Goal: Use online tool/utility: Use online tool/utility

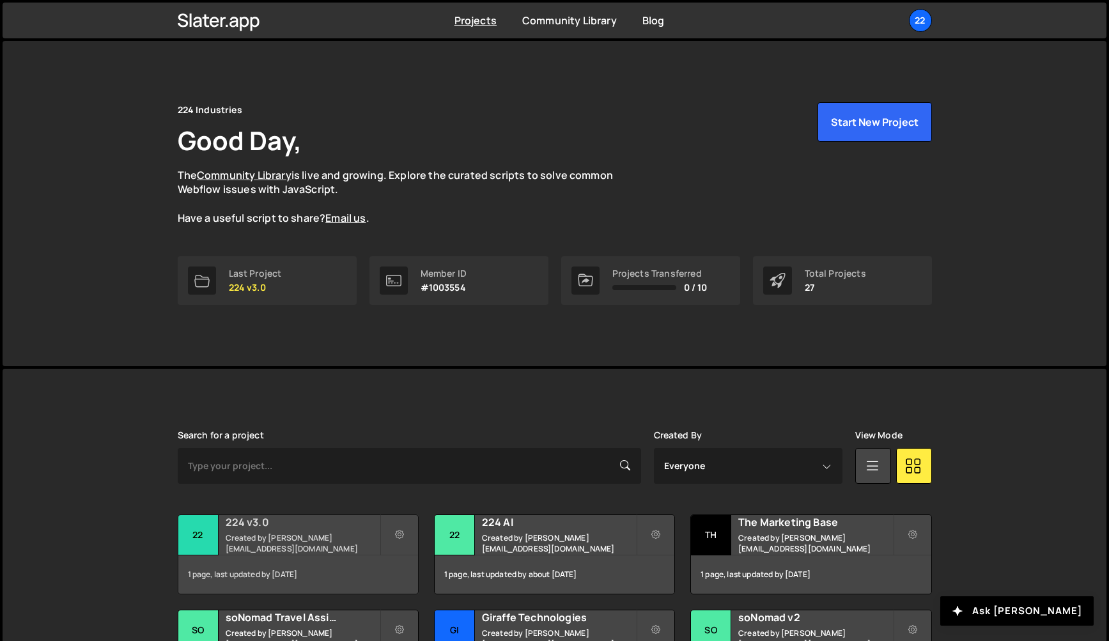
click at [242, 529] on h2 "224 v3.0" at bounding box center [303, 522] width 154 height 14
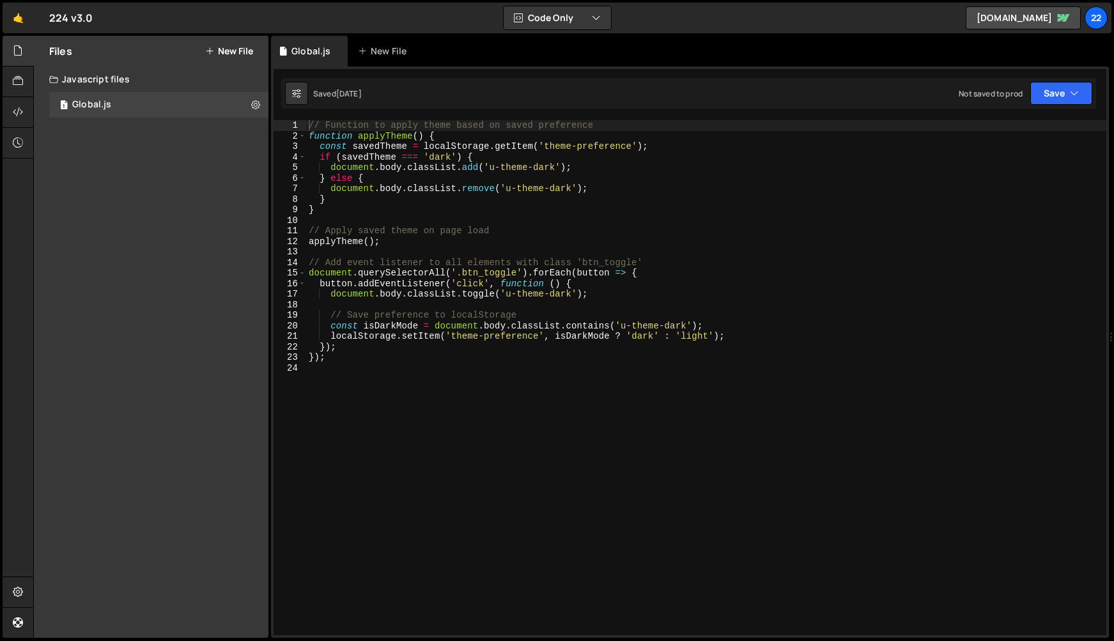
click at [381, 388] on div "// Function to apply theme based on saved preference function applyTheme ( ) { …" at bounding box center [706, 388] width 800 height 536
drag, startPoint x: 608, startPoint y: 130, endPoint x: 328, endPoint y: 128, distance: 280.0
click at [328, 128] on div "// Function to apply theme based on saved preference function applyTheme ( ) { …" at bounding box center [706, 388] width 800 height 536
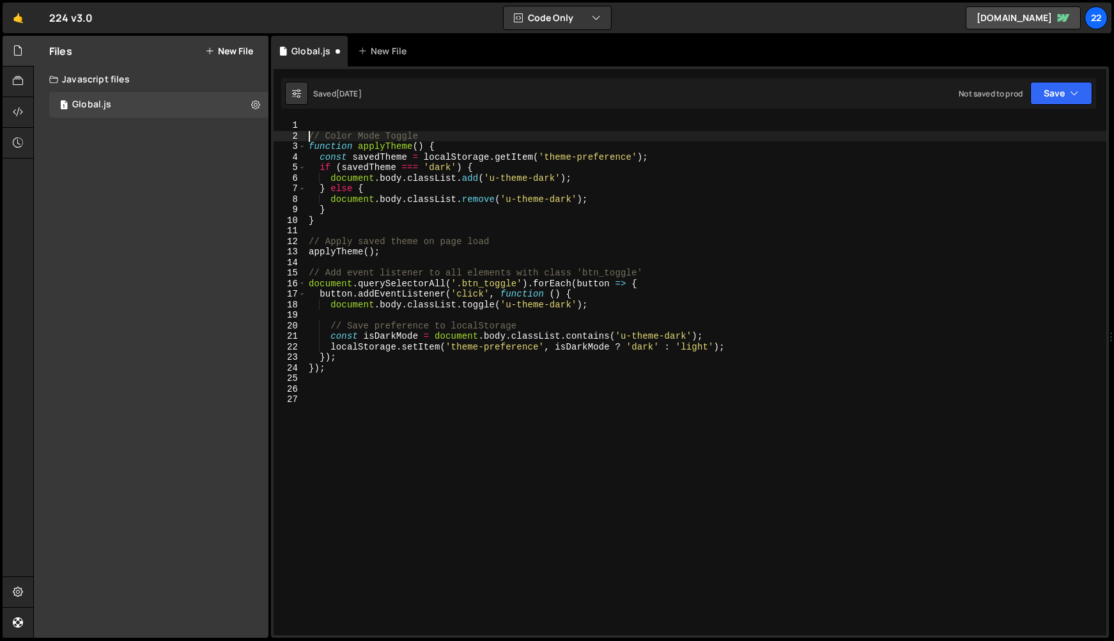
scroll to position [0, 1]
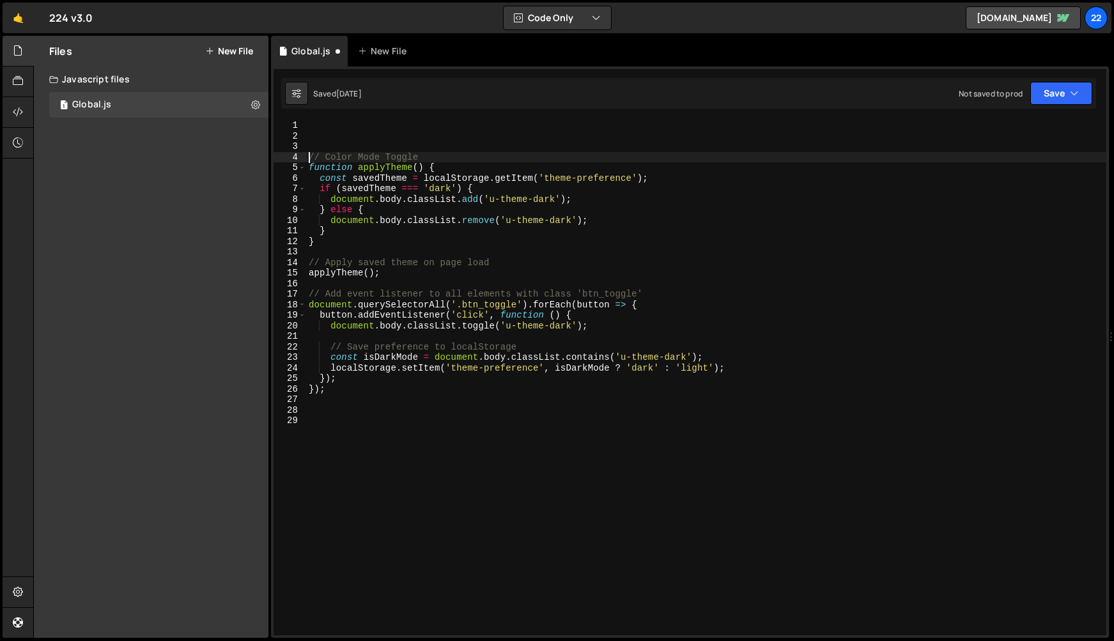
type textarea "// Color Mode Toggle"
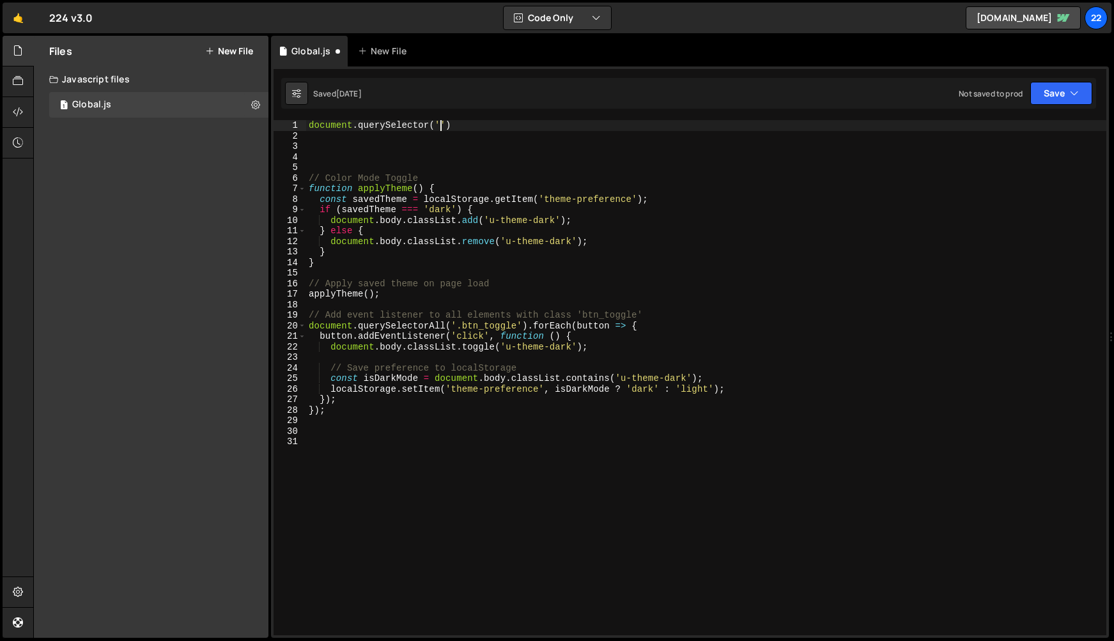
scroll to position [0, 9]
paste textarea "svg.home_header_visual_item')"
click at [446, 126] on div "document . querySelector ( '.svg.home_header_visual_item' ) // Color Mode Toggl…" at bounding box center [706, 388] width 800 height 536
click at [309, 124] on div "document . querySelector ( 'svg.home_header_visual_item' ) // Color Mode Toggle…" at bounding box center [706, 388] width 800 height 536
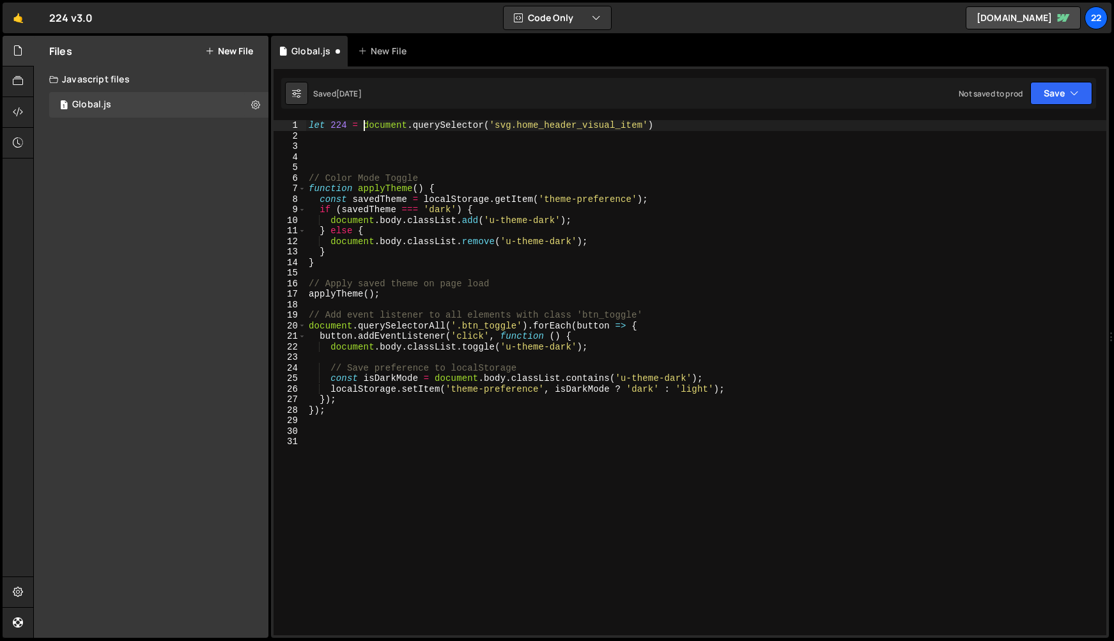
type textarea "let 224 = document.querySelector('svg.home_header_visual_item')"
click at [666, 119] on div "let 224 = document.querySelector('svg.home_header_visual_item') 1 2 3 4 5 6 7 8…" at bounding box center [690, 352] width 838 height 572
click at [674, 122] on div "let 224 = document . querySelector ( 'svg.home_header_visual_item' ) // Color M…" at bounding box center [706, 388] width 800 height 536
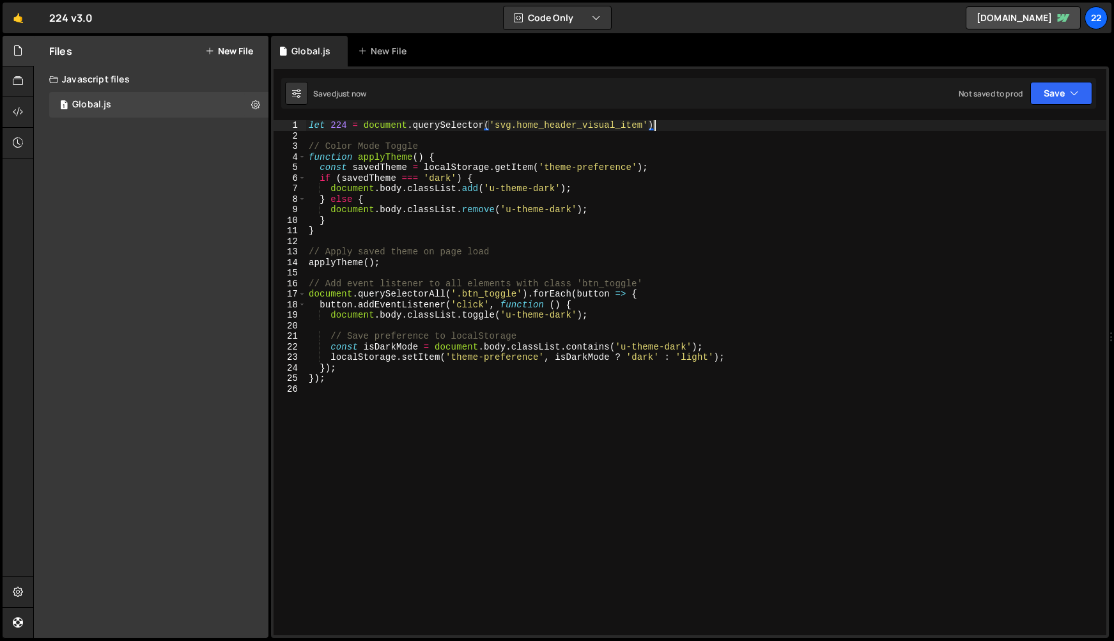
scroll to position [0, 0]
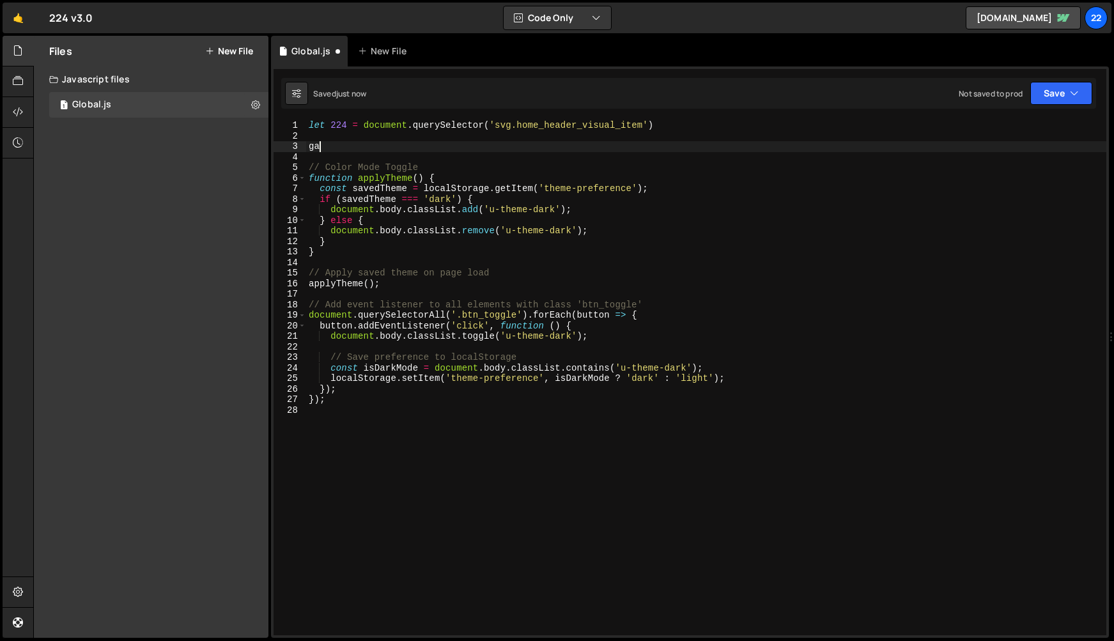
type textarea "g"
type textarea "gsap.from(224,{})"
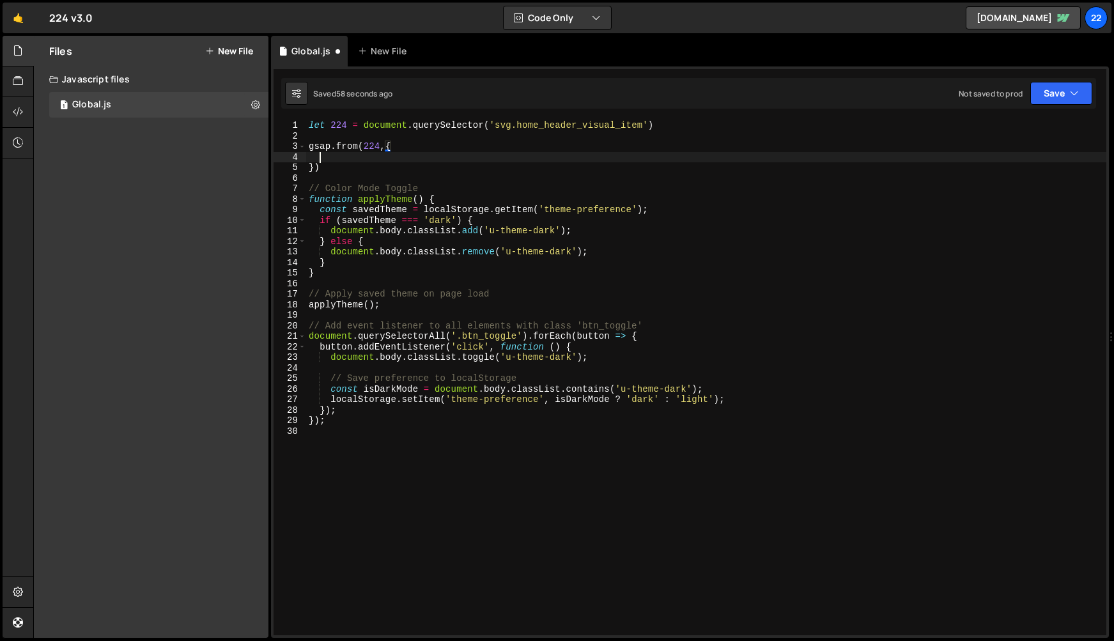
scroll to position [0, 0]
type textarea "});"
type textarea "y:100"
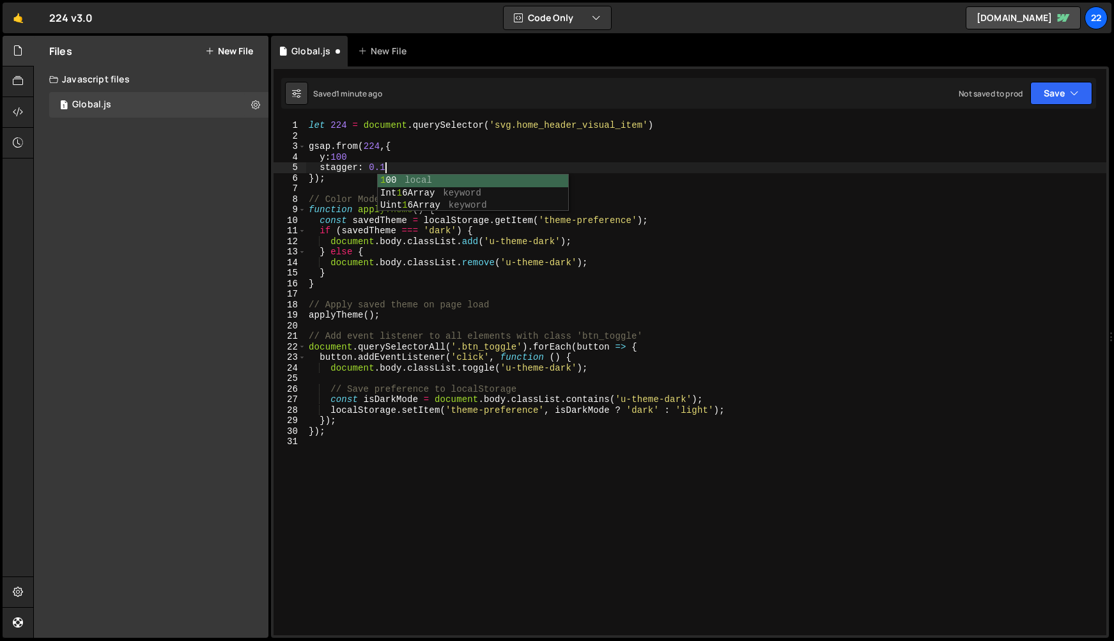
scroll to position [0, 4]
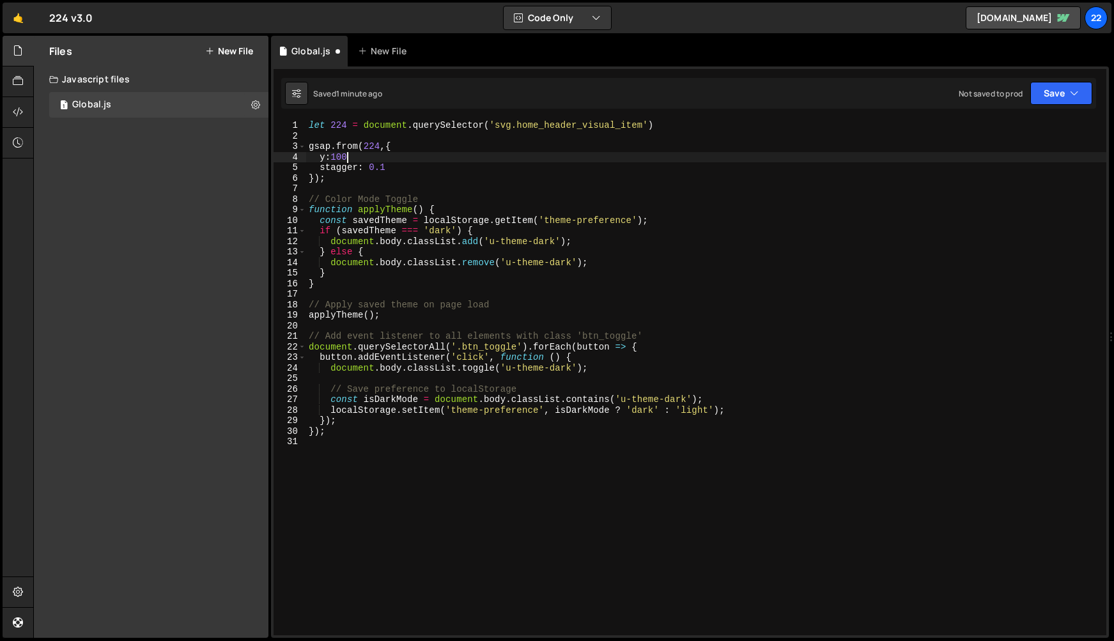
click at [355, 157] on div "let 224 = document . querySelector ( 'svg.home_header_visual_item' ) gsap . fro…" at bounding box center [706, 388] width 800 height 536
click at [388, 171] on div "let 224 = document . querySelector ( 'svg.home_header_visual_item' ) gsap . fro…" at bounding box center [706, 388] width 800 height 536
click at [324, 159] on div "let 224 = document . querySelector ( 'svg.home_header_visual_item' ) gsap . fro…" at bounding box center [706, 388] width 800 height 536
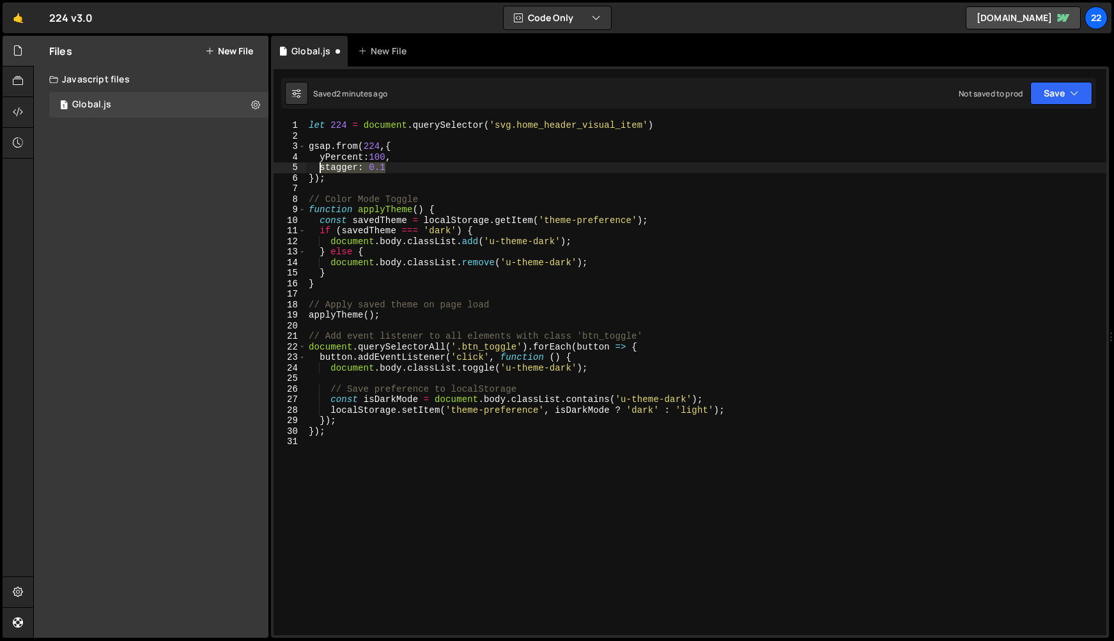
drag, startPoint x: 401, startPoint y: 168, endPoint x: 319, endPoint y: 168, distance: 81.8
click at [319, 168] on div "let 224 = document . querySelector ( 'svg.home_header_visual_item' ) gsap . fro…" at bounding box center [706, 388] width 800 height 536
paste textarea "{ amount: 0.75, from: "center" }"
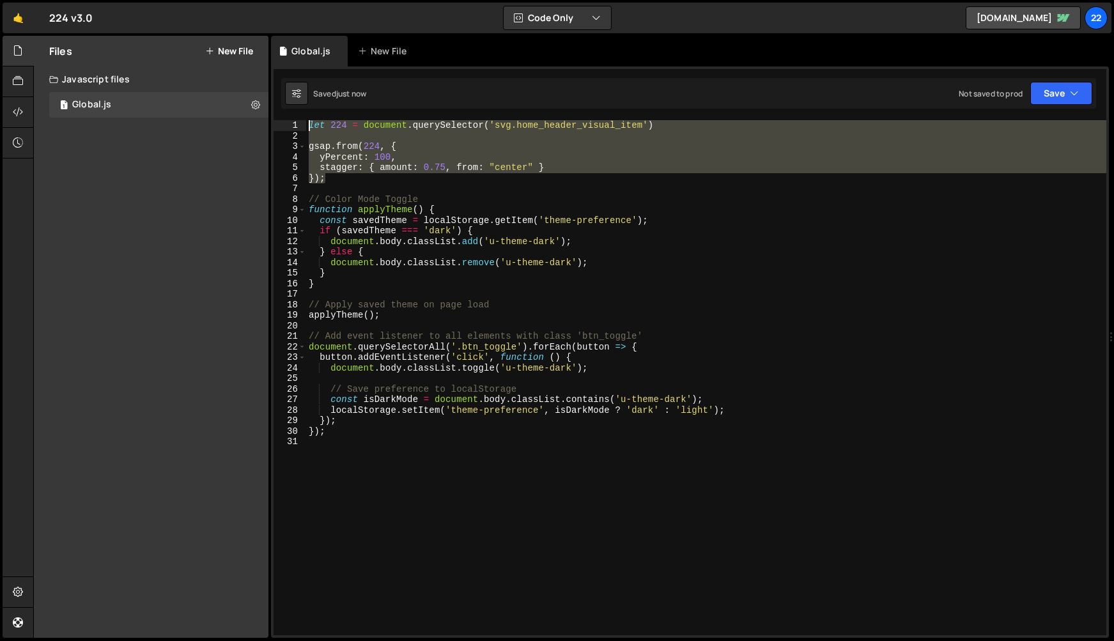
drag, startPoint x: 336, startPoint y: 178, endPoint x: 309, endPoint y: 121, distance: 62.9
click at [309, 121] on div "let 224 = document . querySelector ( 'svg.home_header_visual_item' ) gsap . fro…" at bounding box center [706, 388] width 800 height 536
click at [346, 120] on div "let 224 = document . querySelector ( 'svg.home_header_visual_item' ) gsap . fro…" at bounding box center [706, 377] width 800 height 515
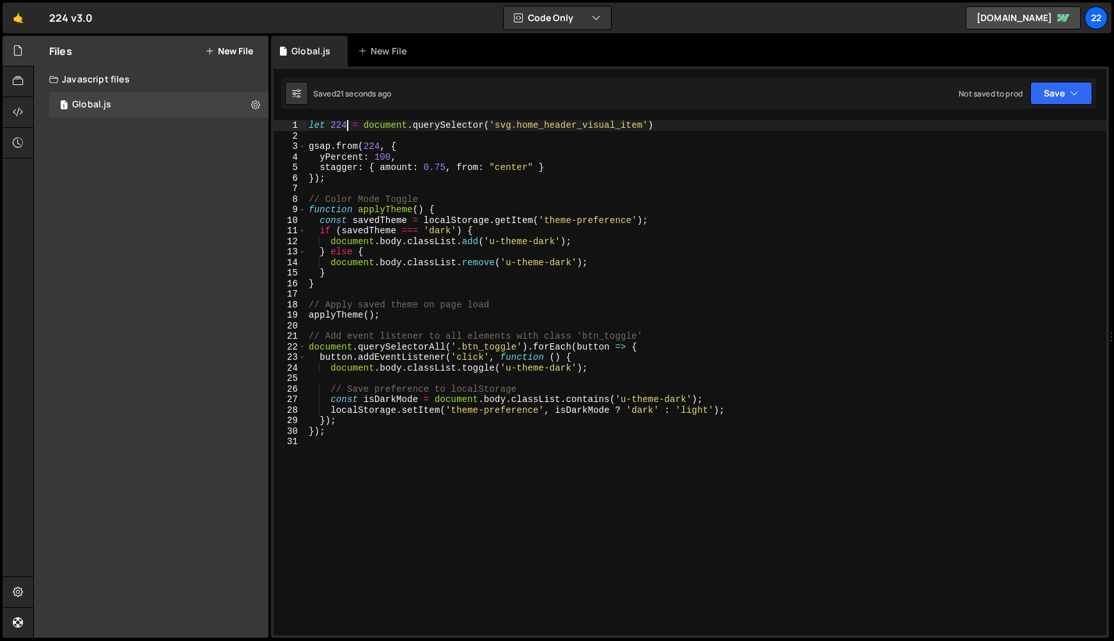
click at [346, 124] on div "let 224 = document . querySelector ( 'svg.home_header_visual_item' ) gsap . fro…" at bounding box center [706, 388] width 800 height 536
drag, startPoint x: 419, startPoint y: 127, endPoint x: 331, endPoint y: 125, distance: 87.6
click at [331, 125] on div "let headerDecoration = document . querySelector ( 'svg.home_header_visual_item'…" at bounding box center [706, 388] width 800 height 536
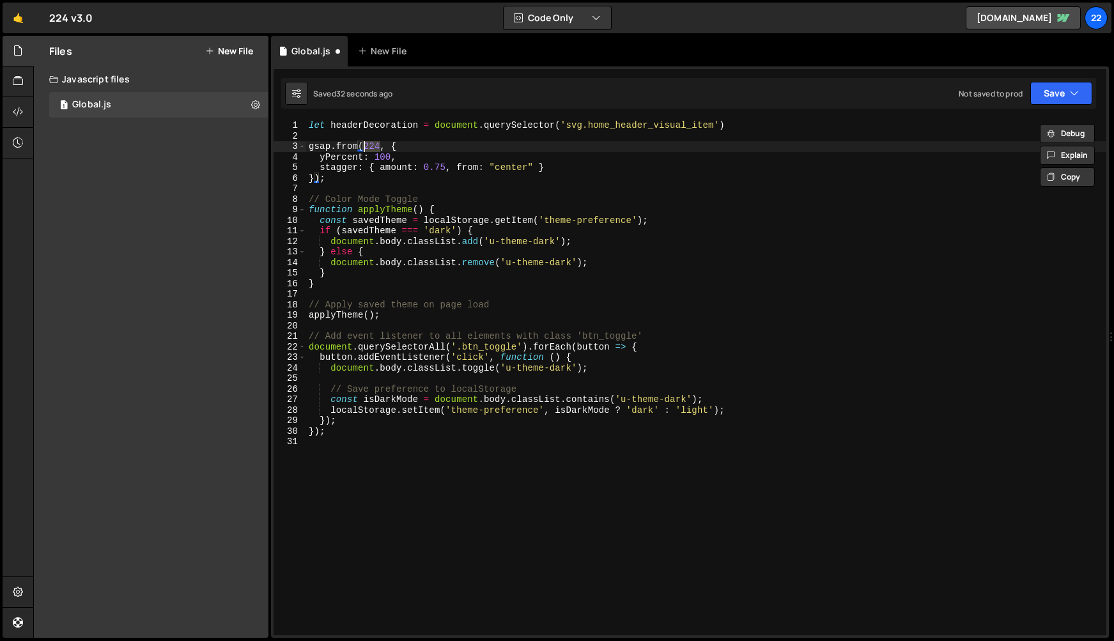
drag, startPoint x: 380, startPoint y: 146, endPoint x: 363, endPoint y: 146, distance: 16.6
click at [363, 146] on div "let headerDecoration = document . querySelector ( 'svg.home_header_visual_item'…" at bounding box center [706, 388] width 800 height 536
paste textarea "headerDecoration"
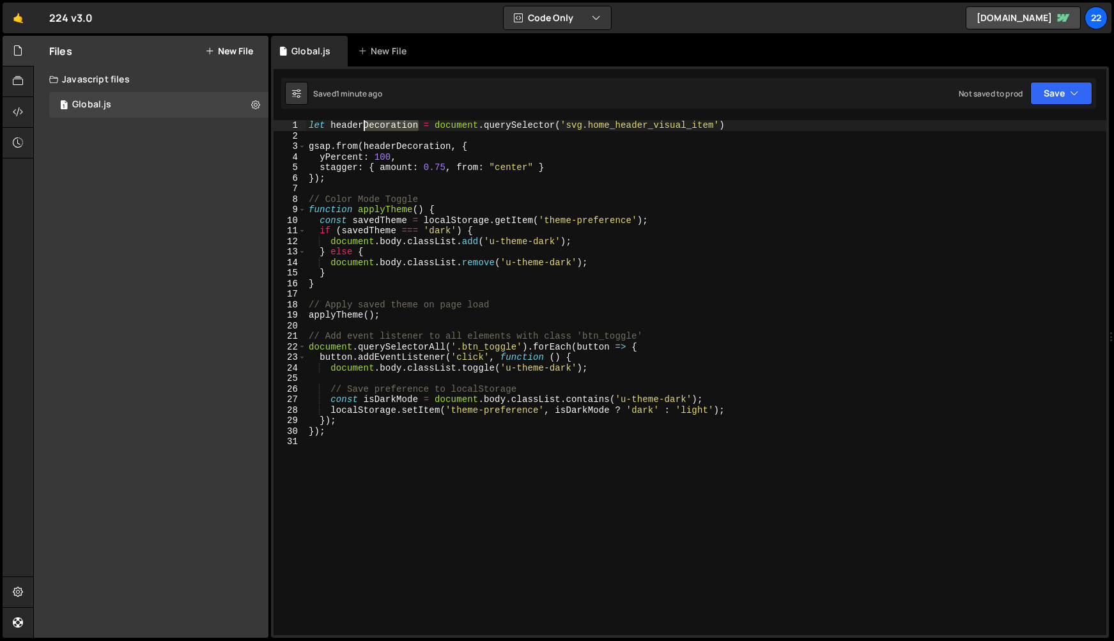
drag, startPoint x: 419, startPoint y: 124, endPoint x: 365, endPoint y: 128, distance: 53.8
click at [365, 128] on div "let headerDecoration = document . querySelector ( 'svg.home_header_visual_item'…" at bounding box center [706, 388] width 800 height 536
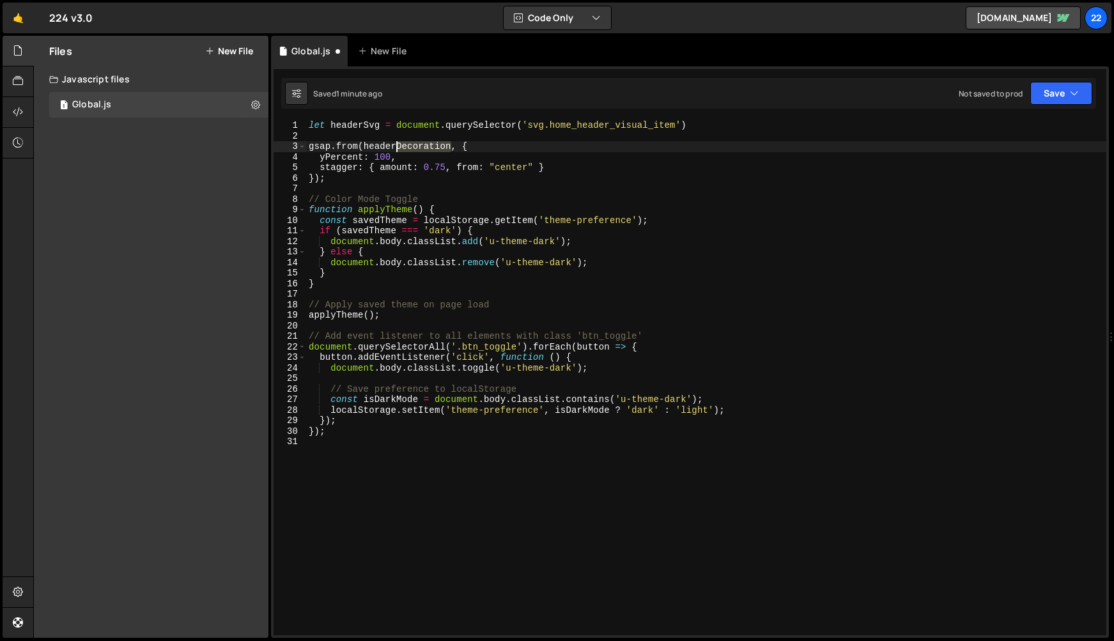
drag, startPoint x: 453, startPoint y: 146, endPoint x: 395, endPoint y: 146, distance: 58.2
click at [395, 146] on div "let headerSvg = document . querySelector ( 'svg.home_header_visual_item' ) gsap…" at bounding box center [706, 388] width 800 height 536
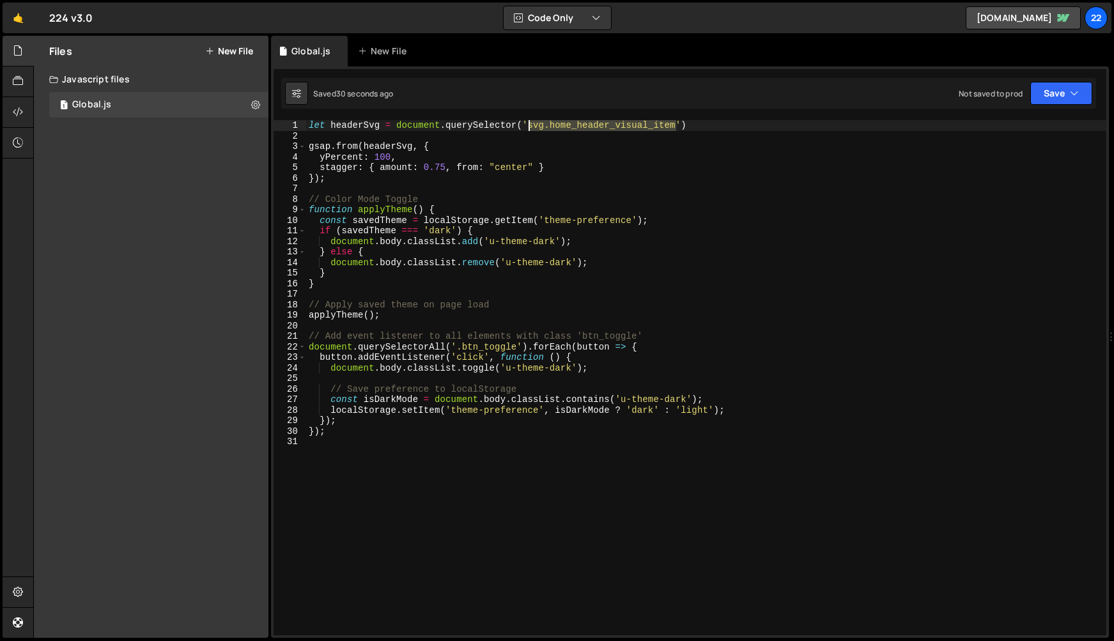
drag, startPoint x: 676, startPoint y: 125, endPoint x: 529, endPoint y: 125, distance: 146.4
click at [529, 125] on div "let headerSvg = document . querySelector ( 'svg.home_header_visual_item' ) gsap…" at bounding box center [706, 388] width 800 height 536
paste textarea ".logo_bar_item svg"
drag, startPoint x: 627, startPoint y: 127, endPoint x: 605, endPoint y: 127, distance: 21.7
click at [605, 127] on div "let headerSvg = document . querySelector ( '.logo_bar_item svg' ) gsap . from (…" at bounding box center [706, 388] width 800 height 536
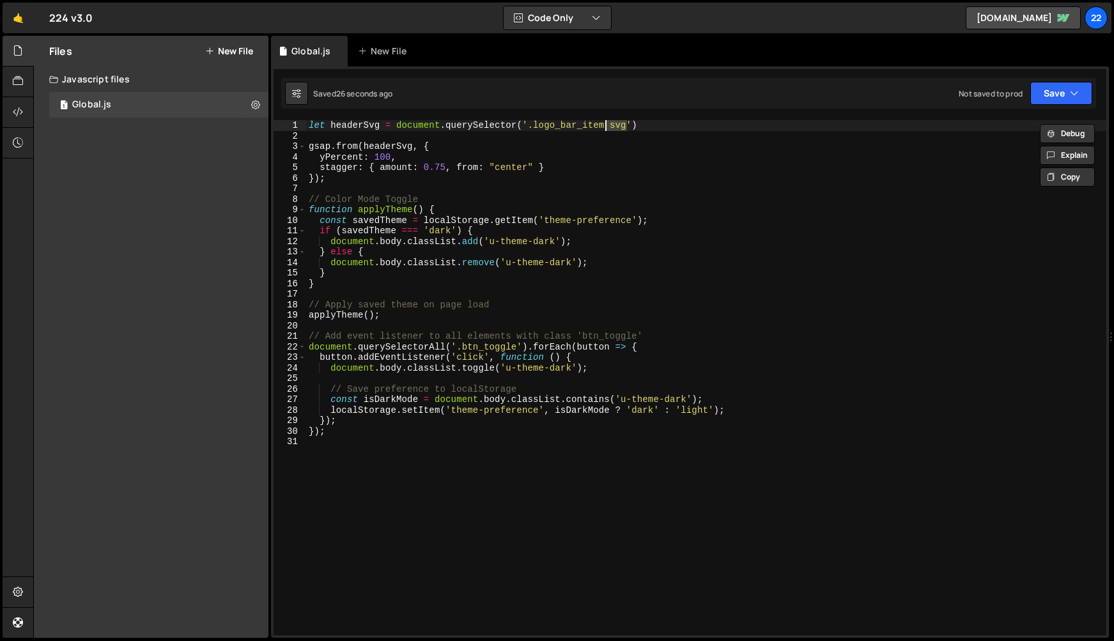
click at [605, 127] on div "let headerSvg = document . querySelector ( '.logo_bar_item svg' ) gsap . from (…" at bounding box center [706, 377] width 800 height 515
drag, startPoint x: 606, startPoint y: 125, endPoint x: 535, endPoint y: 130, distance: 71.1
click at [535, 130] on div "let headerSvg = document . querySelector ( '.logo_bar_item svg' ) gsap . from (…" at bounding box center [706, 388] width 800 height 536
paste textarea ".home_header_visual"
click at [534, 128] on div "let headerSvg = document . querySelector ( '..home_header_visual_item svg' ) gs…" at bounding box center [706, 388] width 800 height 536
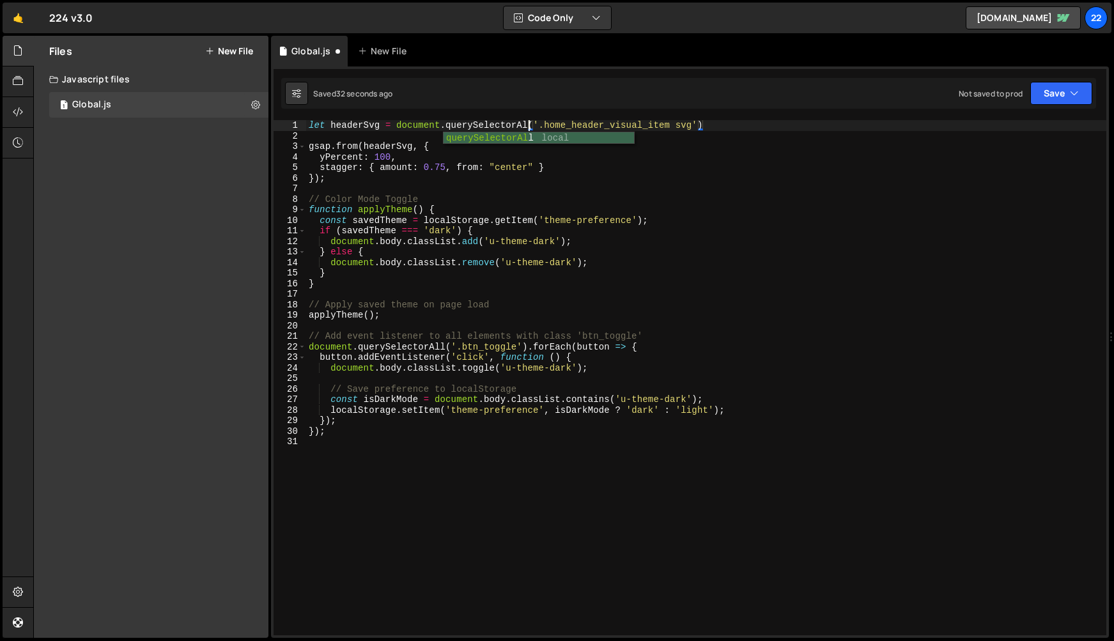
scroll to position [0, 15]
click at [696, 127] on div "let headerSvg = document . querySelectorAll ( '.home_header_visual_item svg' ) …" at bounding box center [706, 388] width 800 height 536
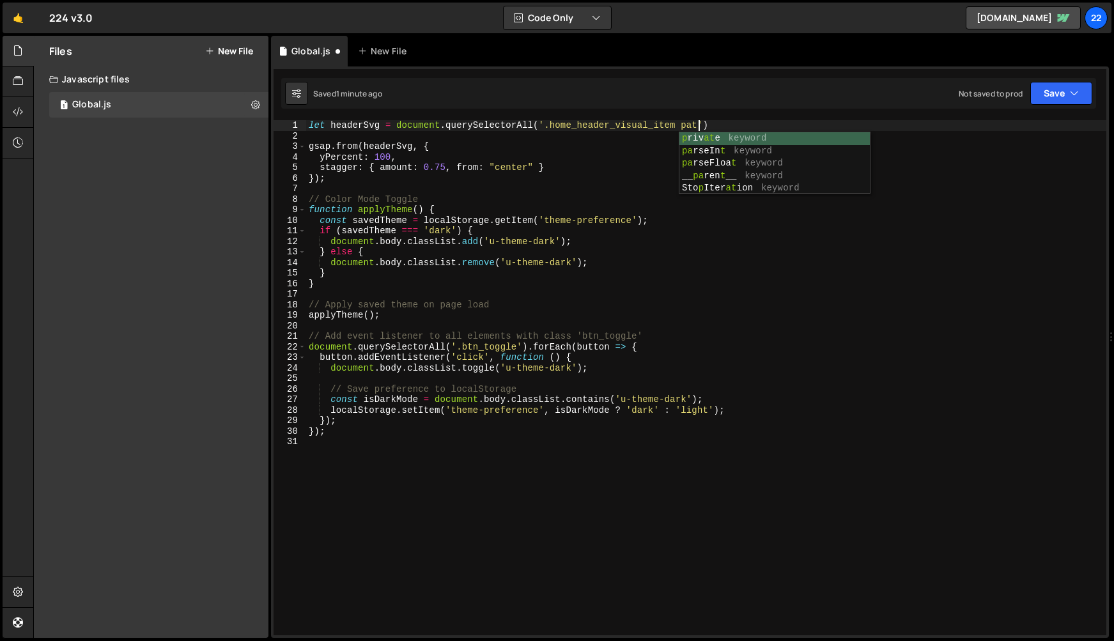
scroll to position [0, 27]
click at [390, 158] on div "let headerSvg = document . querySelectorAll ( '.home_header_visual_item path' )…" at bounding box center [706, 388] width 800 height 536
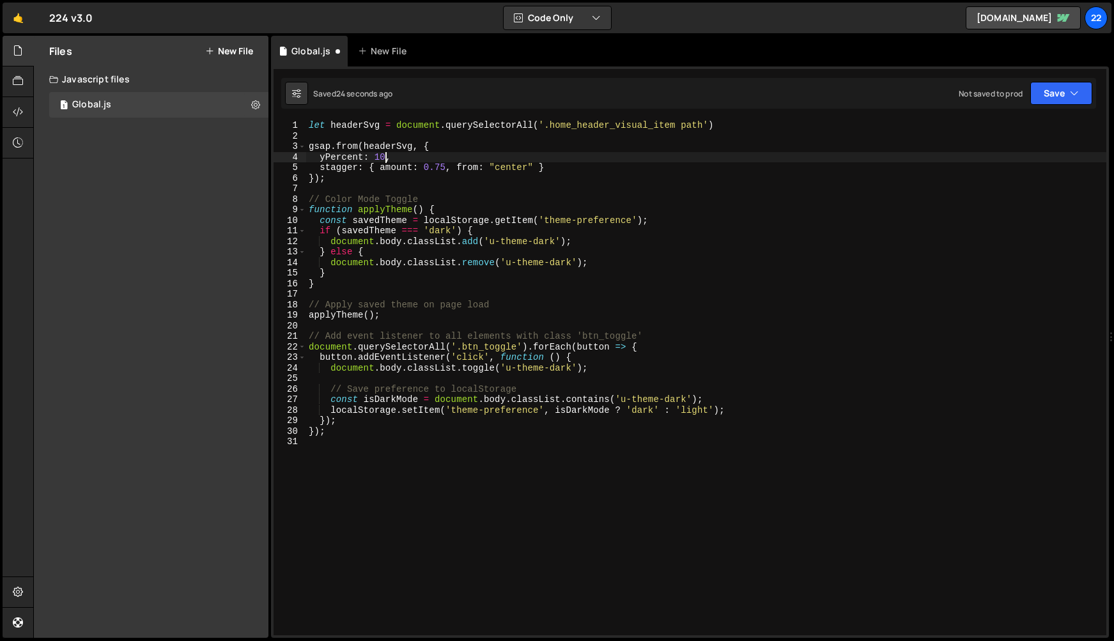
scroll to position [0, 5]
type textarea "yPercent: 101,"
click at [42, 518] on div "Files New File Javascript files 1 Global.js 0 CSS files Copy share link Edit Fi…" at bounding box center [151, 337] width 235 height 602
click at [416, 159] on div "let headerSvg = document . querySelectorAll ( '.home_header_visual_item path' )…" at bounding box center [706, 388] width 800 height 536
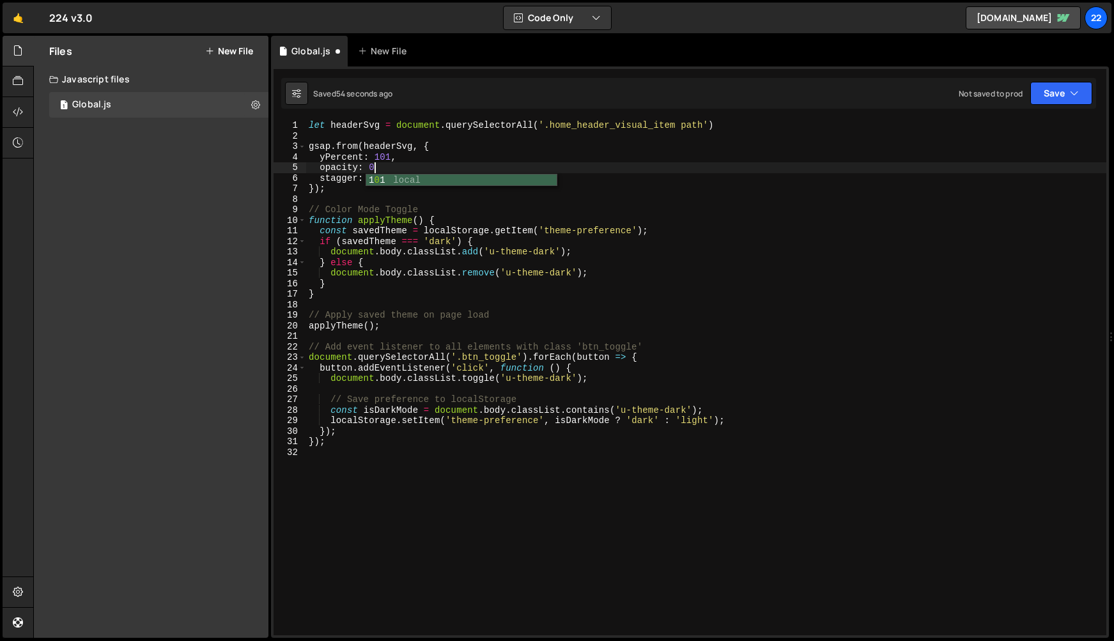
scroll to position [0, 4]
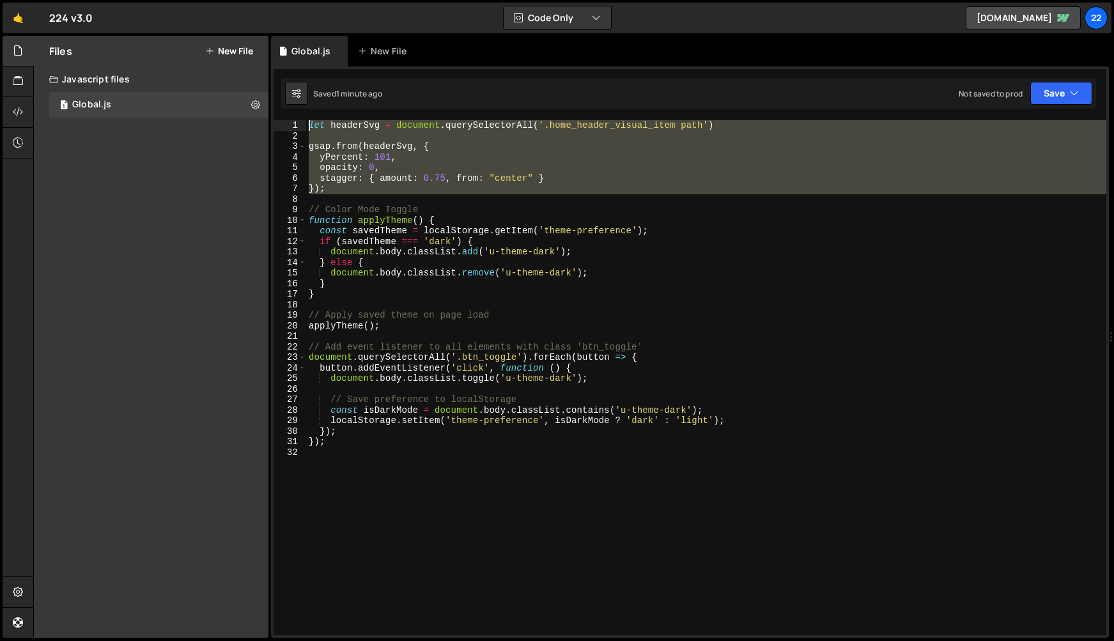
drag, startPoint x: 340, startPoint y: 195, endPoint x: 295, endPoint y: 113, distance: 93.8
click at [295, 113] on div "opacity: 0, 1 2 3 4 5 6 7 8 9 10 11 12 13 14 15 16 17 18 19 20 21 22 23 24 25 2…" at bounding box center [690, 352] width 838 height 572
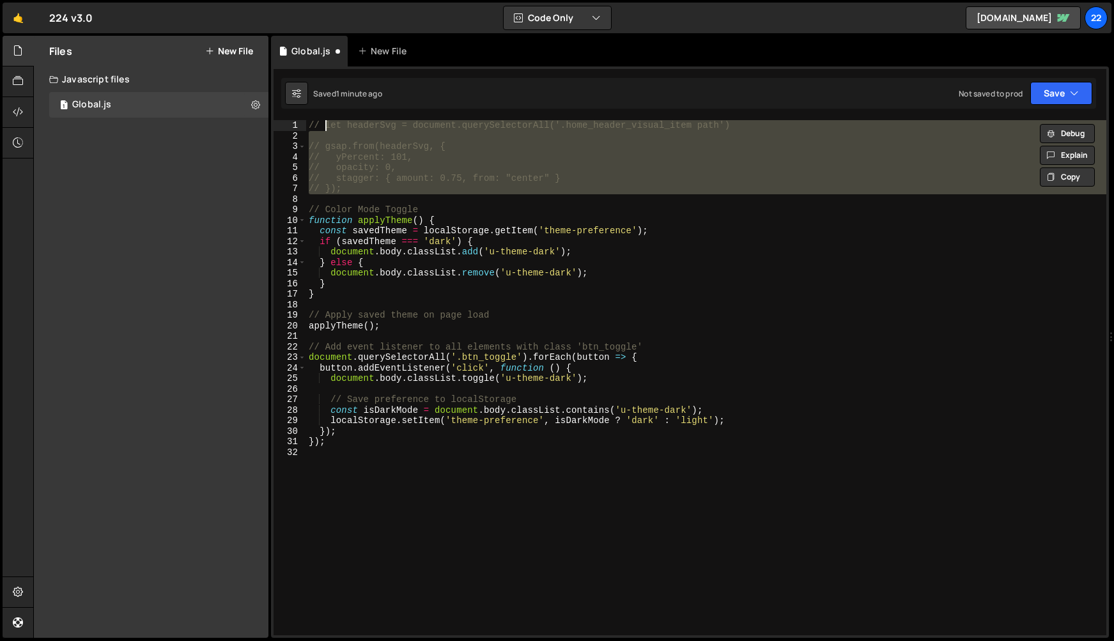
type textarea "// let headerSvg = document.querySelectorAll('.home_header_visual_item path')"
